Goal: Task Accomplishment & Management: Use online tool/utility

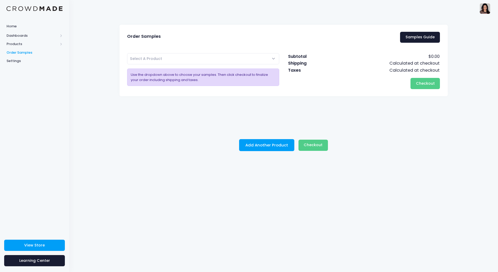
click at [274, 58] on span "Select A Product" at bounding box center [203, 58] width 152 height 11
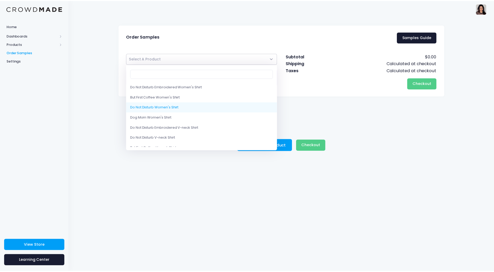
scroll to position [26, 0]
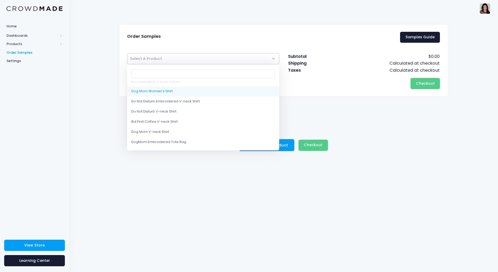
select select "10203548844306"
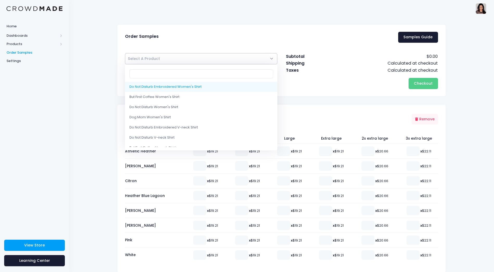
click at [153, 58] on span "Select A Product" at bounding box center [144, 58] width 32 height 5
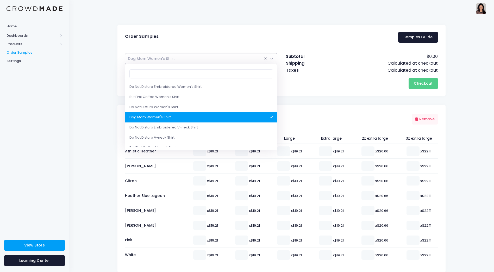
click at [181, 57] on span "× Dog Mom Women's Shirt" at bounding box center [201, 58] width 152 height 11
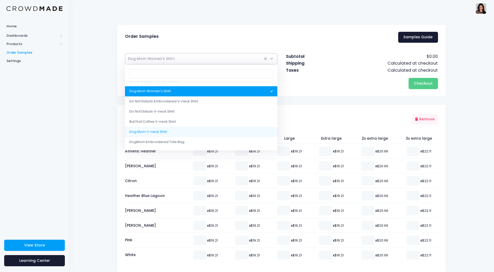
select select "10203548451090"
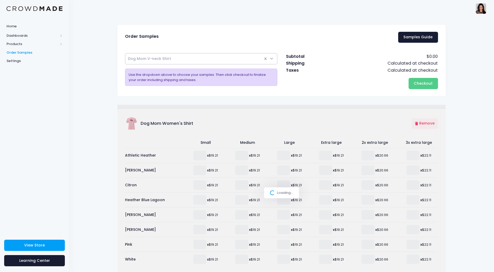
select select
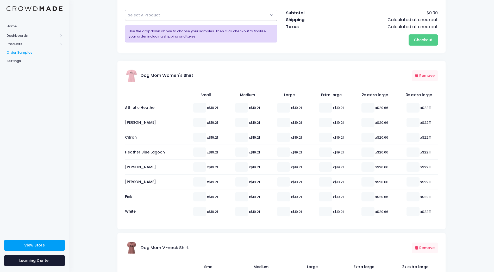
scroll to position [52, 0]
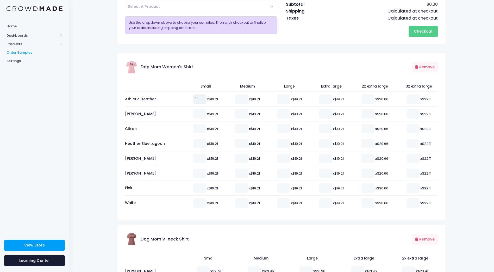
click at [199, 98] on input "1" at bounding box center [199, 98] width 13 height 9
type input "2"
click at [199, 98] on input "2" at bounding box center [199, 98] width 13 height 9
click at [433, 69] on button "Remove" at bounding box center [425, 67] width 26 height 11
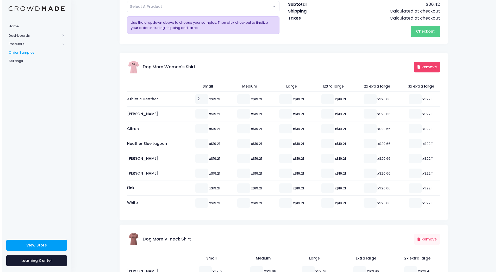
scroll to position [0, 0]
